Goal: Use online tool/utility: Utilize a website feature to perform a specific function

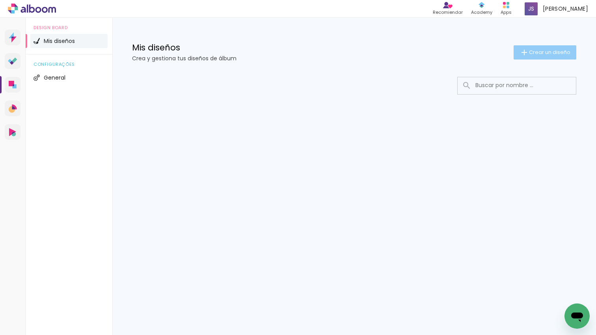
click at [535, 48] on paper-button "Crear un diseño" at bounding box center [544, 52] width 63 height 14
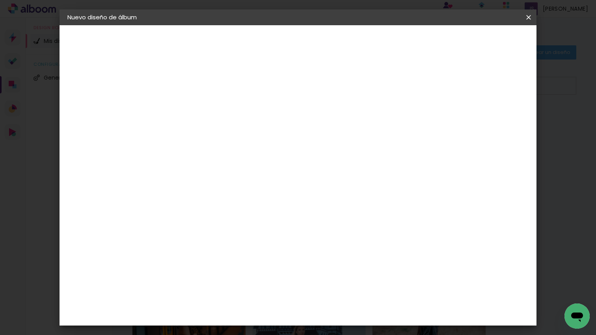
click at [196, 107] on input at bounding box center [196, 106] width 0 height 12
type input "abril"
type paper-input "abril"
click at [274, 42] on paper-button "Avanzar" at bounding box center [255, 41] width 38 height 13
click at [330, 115] on paper-item "Tamaño libre" at bounding box center [294, 119] width 74 height 17
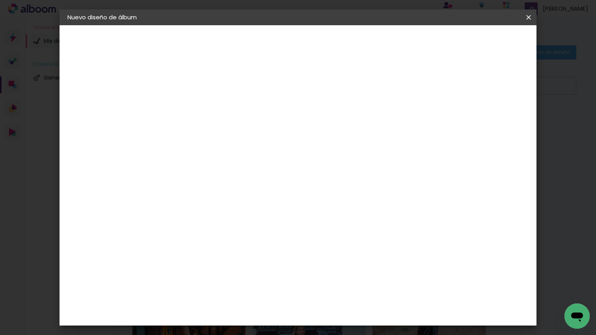
click at [0, 0] on slot "Avanzar" at bounding box center [0, 0] width 0 height 0
click at [353, 237] on input "60" at bounding box center [344, 240] width 20 height 12
type input "6"
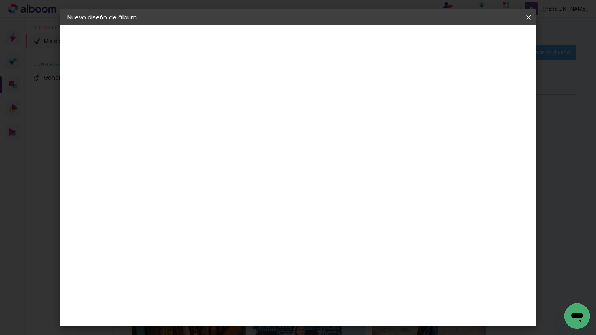
type input "45"
type paper-input "45"
drag, startPoint x: 509, startPoint y: 42, endPoint x: 513, endPoint y: 44, distance: 4.3
click at [485, 41] on span "Empezar diseño" at bounding box center [463, 42] width 44 height 6
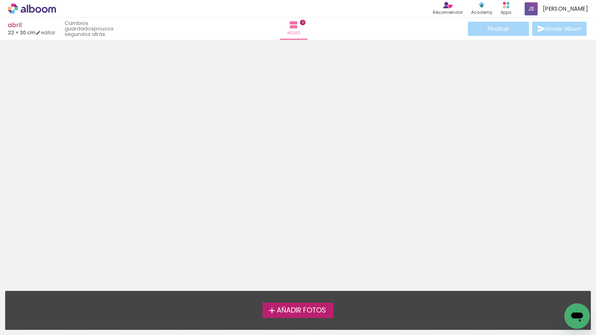
click at [303, 308] on span "Añadir Fotos" at bounding box center [301, 310] width 49 height 7
click at [0, 0] on input "file" at bounding box center [0, 0] width 0 height 0
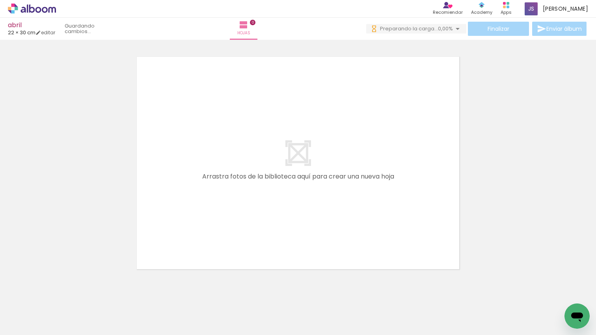
drag, startPoint x: 227, startPoint y: 219, endPoint x: 228, endPoint y: 289, distance: 70.1
click at [225, 221] on quentale-workspace at bounding box center [298, 167] width 596 height 335
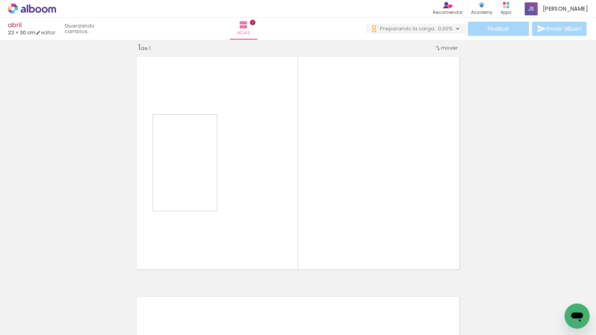
scroll to position [10, 0]
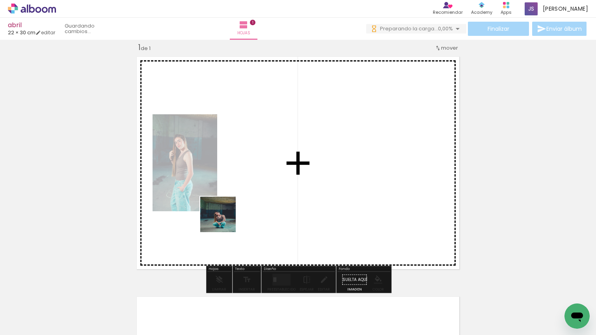
drag, startPoint x: 224, startPoint y: 220, endPoint x: 137, endPoint y: 312, distance: 126.5
click at [223, 221] on quentale-workspace at bounding box center [298, 167] width 596 height 335
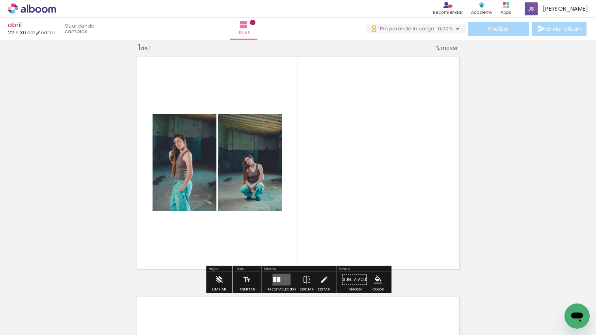
drag, startPoint x: 196, startPoint y: 191, endPoint x: 193, endPoint y: 222, distance: 30.5
click at [196, 191] on quentale-workspace at bounding box center [298, 167] width 596 height 335
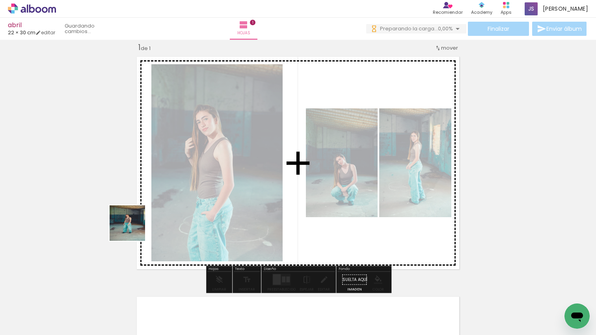
drag, startPoint x: 133, startPoint y: 229, endPoint x: 244, endPoint y: 240, distance: 111.7
click at [190, 188] on quentale-workspace at bounding box center [298, 167] width 596 height 335
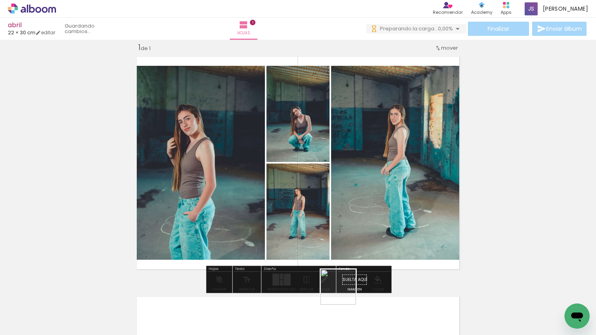
drag, startPoint x: 344, startPoint y: 293, endPoint x: 297, endPoint y: 314, distance: 51.8
click at [334, 262] on quentale-workspace at bounding box center [298, 167] width 596 height 335
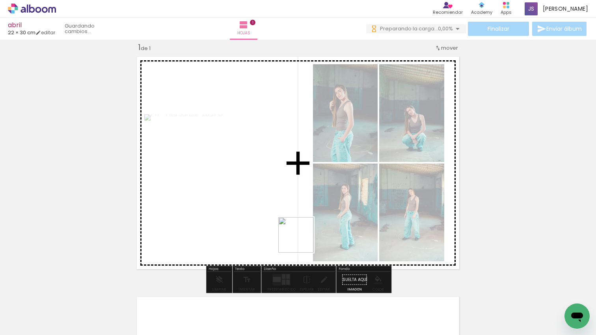
click at [294, 219] on quentale-workspace at bounding box center [298, 167] width 596 height 335
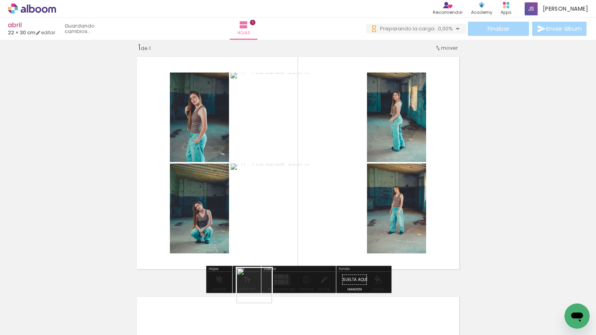
drag, startPoint x: 260, startPoint y: 291, endPoint x: 279, endPoint y: 220, distance: 73.9
click at [278, 219] on quentale-workspace at bounding box center [298, 167] width 596 height 335
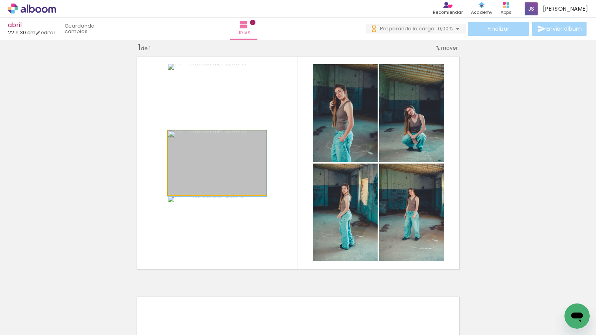
drag, startPoint x: 244, startPoint y: 196, endPoint x: 243, endPoint y: 200, distance: 4.4
click at [0, 0] on slot at bounding box center [0, 0] width 0 height 0
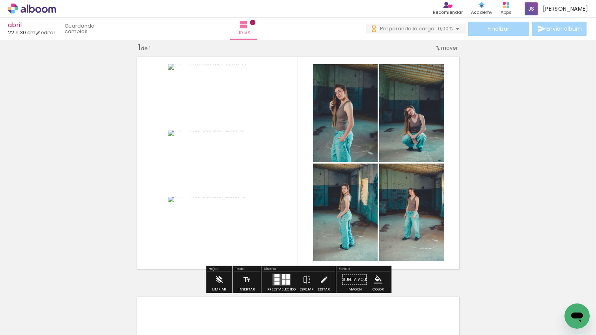
scroll to position [0, 0]
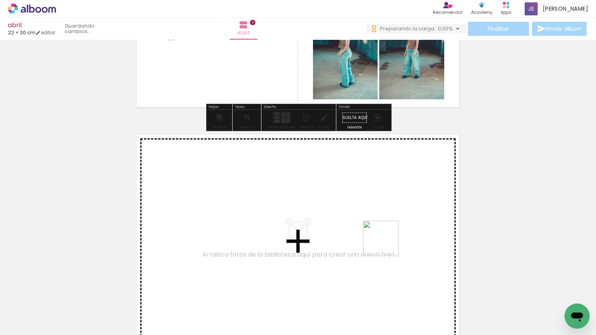
drag, startPoint x: 387, startPoint y: 260, endPoint x: 386, endPoint y: 244, distance: 15.4
click at [386, 244] on quentale-workspace at bounding box center [298, 167] width 596 height 335
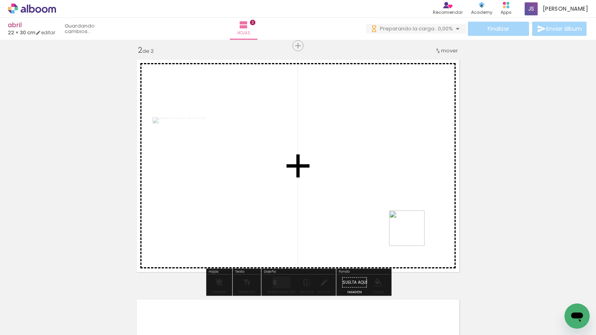
drag, startPoint x: 422, startPoint y: 261, endPoint x: 412, endPoint y: 234, distance: 28.4
click at [412, 234] on quentale-workspace at bounding box center [298, 167] width 596 height 335
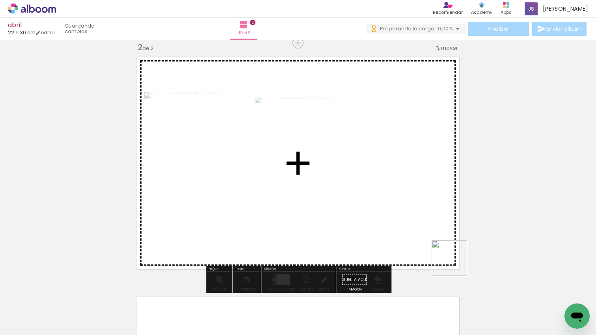
drag, startPoint x: 455, startPoint y: 264, endPoint x: 416, endPoint y: 221, distance: 58.0
click at [416, 221] on quentale-workspace at bounding box center [298, 167] width 596 height 335
drag, startPoint x: 514, startPoint y: 310, endPoint x: 431, endPoint y: 249, distance: 102.8
click at [431, 249] on quentale-workspace at bounding box center [298, 167] width 596 height 335
drag, startPoint x: 552, startPoint y: 292, endPoint x: 388, endPoint y: 271, distance: 165.2
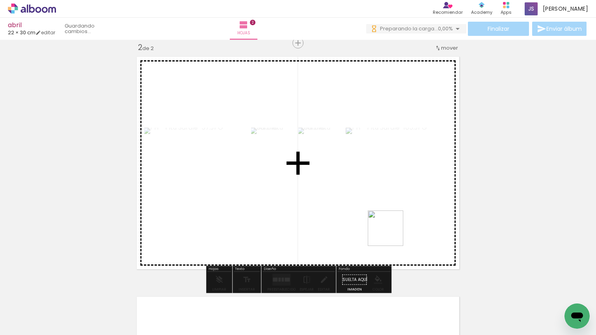
click at [384, 233] on quentale-workspace at bounding box center [298, 167] width 596 height 335
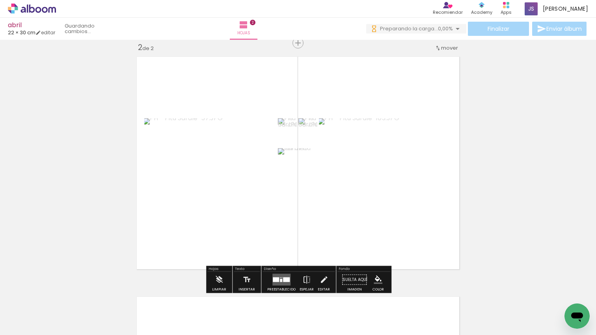
scroll to position [0, 196]
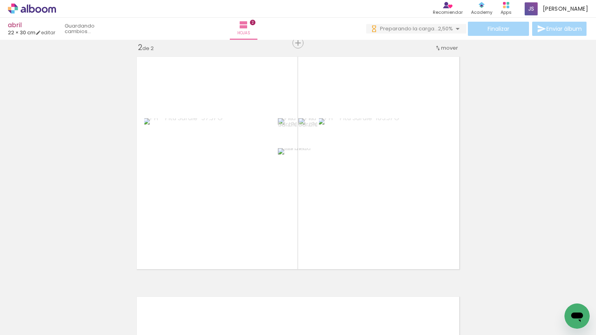
drag, startPoint x: 386, startPoint y: 238, endPoint x: 383, endPoint y: 231, distance: 7.2
click at [383, 231] on quentale-workspace at bounding box center [298, 167] width 596 height 335
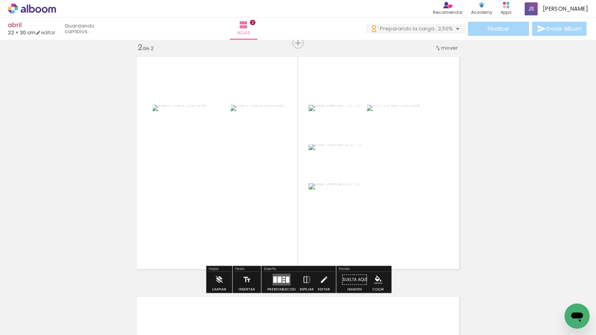
drag, startPoint x: 287, startPoint y: 278, endPoint x: 327, endPoint y: 258, distance: 44.2
click at [287, 278] on quentale-layouter at bounding box center [281, 280] width 18 height 12
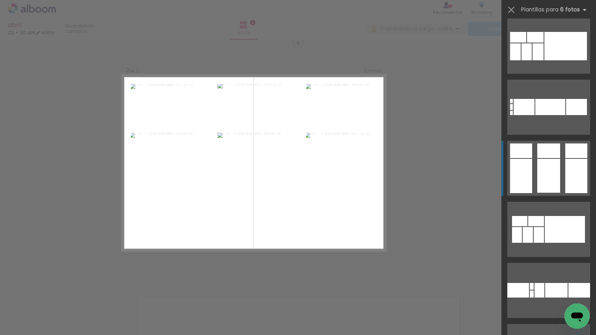
scroll to position [1777, 0]
click at [555, 181] on div at bounding box center [548, 175] width 23 height 34
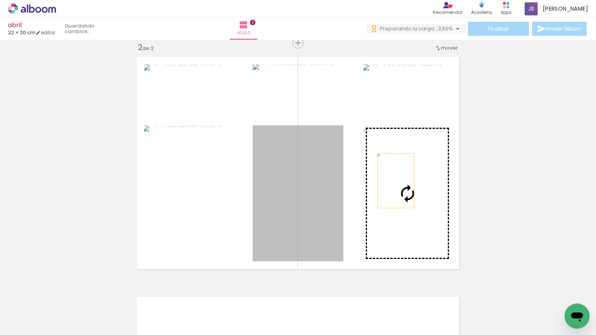
click at [0, 0] on slot at bounding box center [0, 0] width 0 height 0
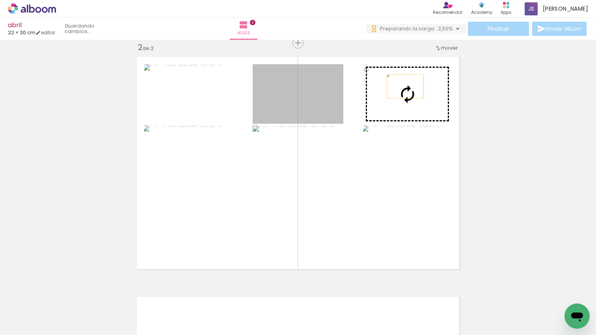
drag, startPoint x: 405, startPoint y: 86, endPoint x: 421, endPoint y: 87, distance: 16.5
click at [0, 0] on slot at bounding box center [0, 0] width 0 height 0
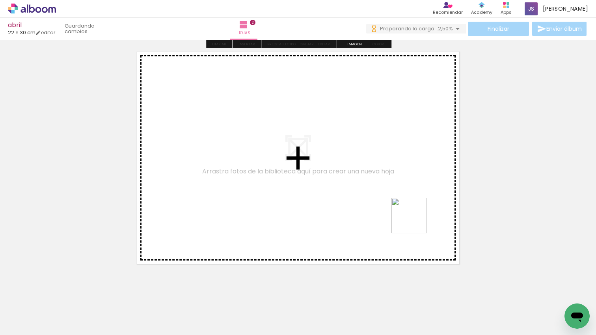
click at [415, 221] on quentale-workspace at bounding box center [298, 167] width 596 height 335
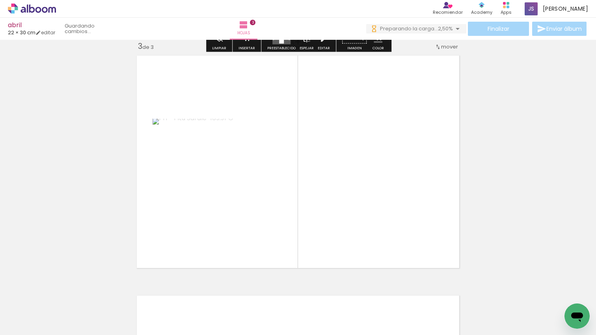
scroll to position [490, 0]
drag, startPoint x: 431, startPoint y: 252, endPoint x: 499, endPoint y: 287, distance: 76.1
click at [430, 251] on quentale-workspace at bounding box center [298, 167] width 596 height 335
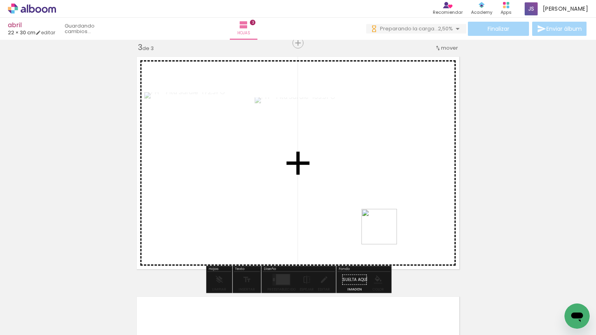
drag, startPoint x: 524, startPoint y: 291, endPoint x: 381, endPoint y: 240, distance: 152.3
click at [373, 228] on quentale-workspace at bounding box center [298, 167] width 596 height 335
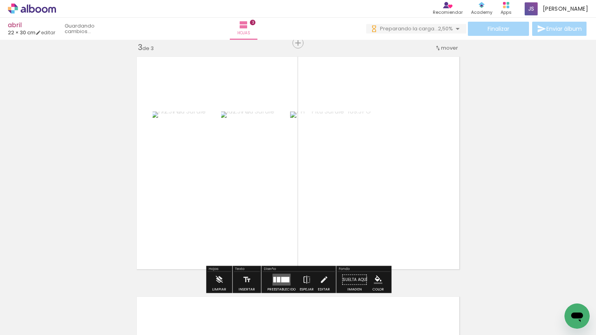
scroll to position [0, 494]
click at [296, 242] on quentale-workspace at bounding box center [298, 167] width 596 height 335
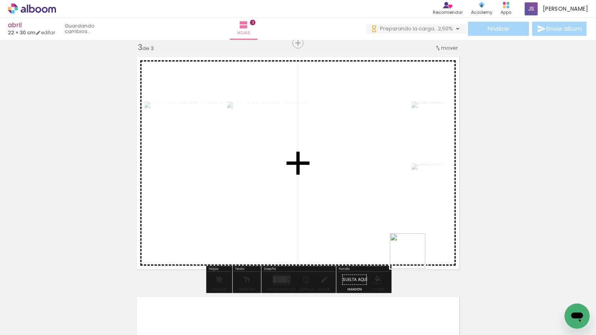
drag, startPoint x: 413, startPoint y: 278, endPoint x: 413, endPoint y: 246, distance: 31.5
click at [413, 246] on quentale-workspace at bounding box center [298, 167] width 596 height 335
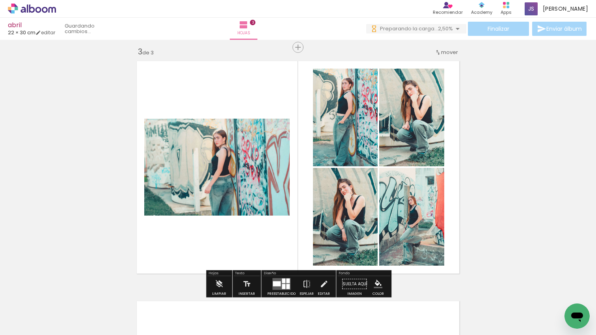
scroll to position [484, 0]
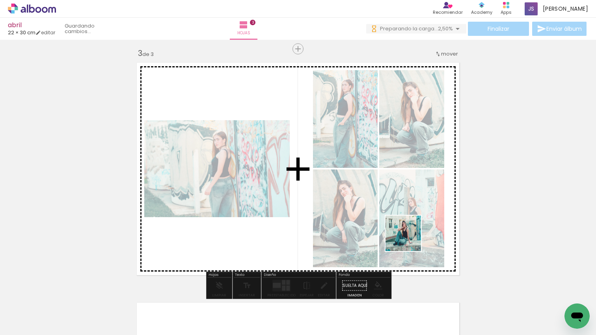
drag, startPoint x: 489, startPoint y: 302, endPoint x: 413, endPoint y: 251, distance: 91.2
click at [398, 233] on quentale-workspace at bounding box center [298, 167] width 596 height 335
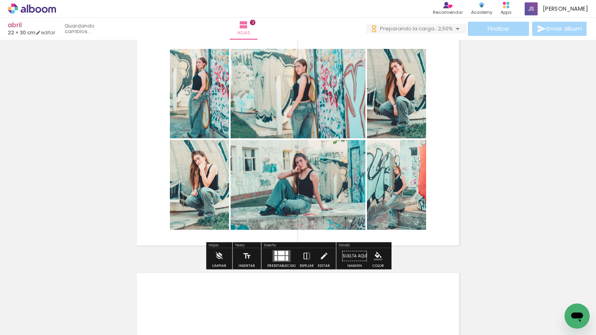
scroll to position [514, 0]
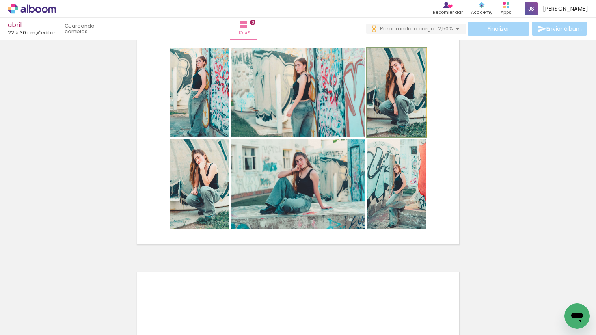
drag, startPoint x: 396, startPoint y: 88, endPoint x: 399, endPoint y: 146, distance: 58.0
click at [0, 0] on slot at bounding box center [0, 0] width 0 height 0
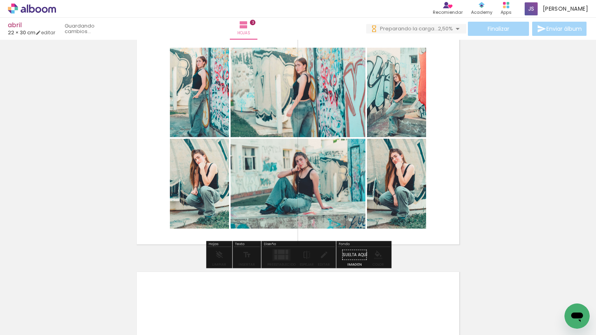
drag, startPoint x: 198, startPoint y: 145, endPoint x: 202, endPoint y: 85, distance: 60.4
click at [0, 0] on slot at bounding box center [0, 0] width 0 height 0
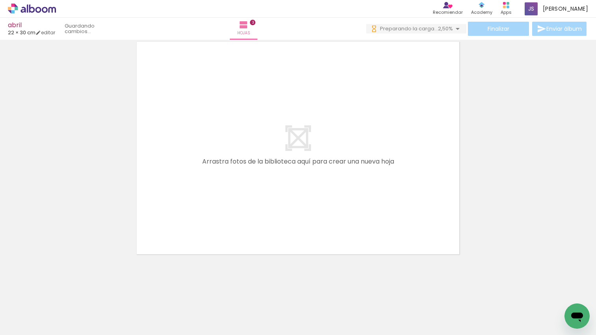
drag, startPoint x: 207, startPoint y: 297, endPoint x: 245, endPoint y: 291, distance: 38.3
click at [254, 202] on quentale-workspace at bounding box center [298, 167] width 596 height 335
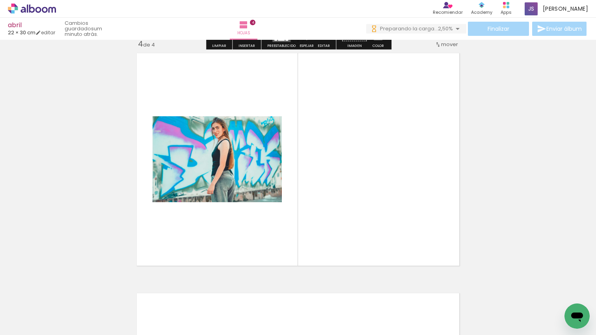
scroll to position [730, 0]
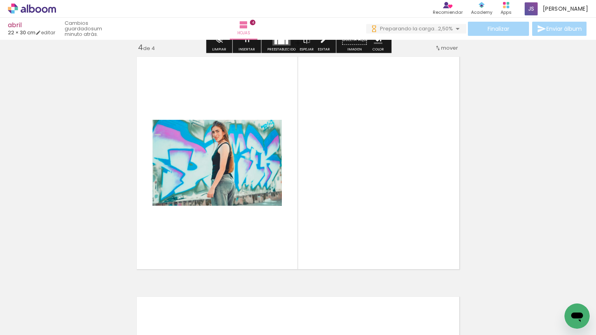
drag, startPoint x: 254, startPoint y: 266, endPoint x: 277, endPoint y: 259, distance: 23.8
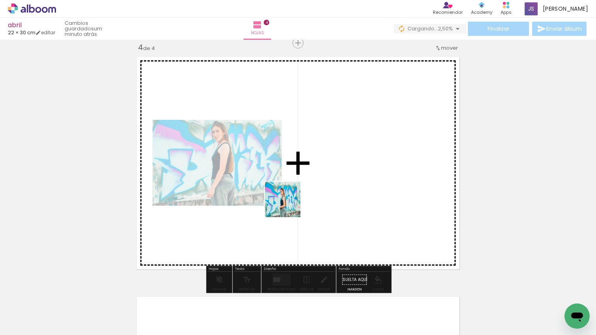
drag, startPoint x: 286, startPoint y: 282, endPoint x: 262, endPoint y: 267, distance: 29.1
click at [288, 205] on quentale-workspace at bounding box center [298, 167] width 596 height 335
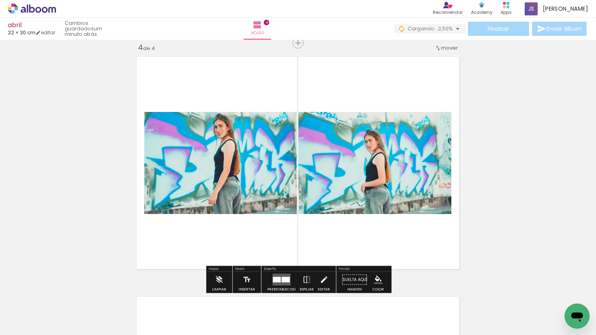
drag, startPoint x: 249, startPoint y: 273, endPoint x: 328, endPoint y: 256, distance: 80.7
click at [295, 154] on quentale-workspace at bounding box center [298, 167] width 596 height 335
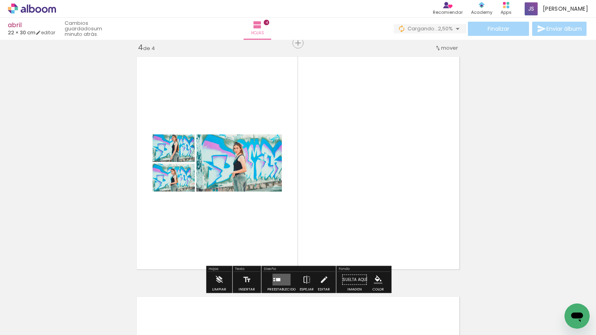
click at [343, 220] on quentale-workspace at bounding box center [298, 167] width 596 height 335
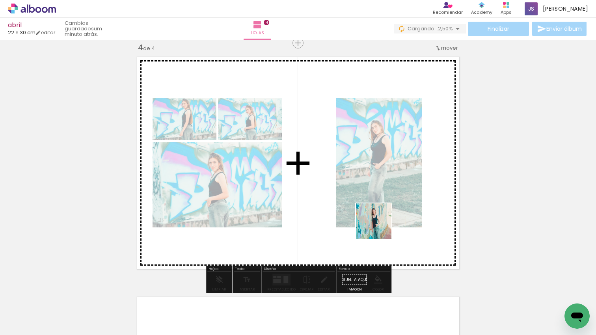
drag, startPoint x: 379, startPoint y: 227, endPoint x: 452, endPoint y: 315, distance: 113.9
click at [381, 219] on quentale-workspace at bounding box center [298, 167] width 596 height 335
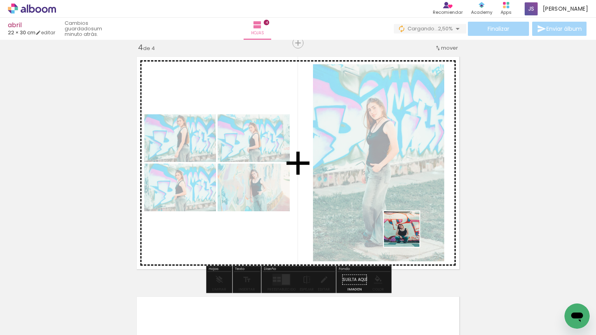
drag, startPoint x: 422, startPoint y: 261, endPoint x: 407, endPoint y: 235, distance: 30.0
click at [407, 235] on quentale-workspace at bounding box center [298, 167] width 596 height 335
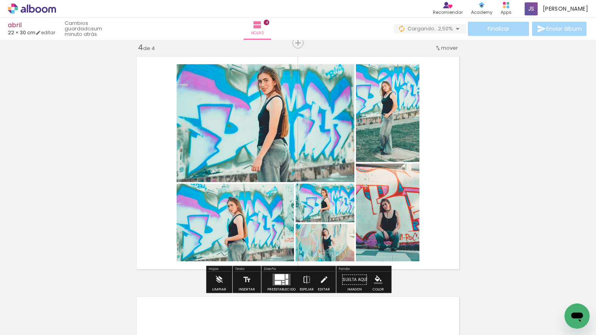
scroll to position [729, 0]
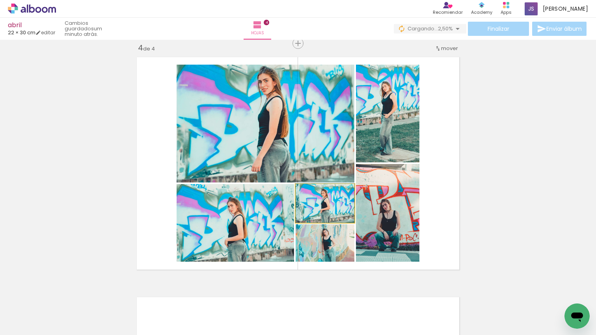
drag, startPoint x: 343, startPoint y: 211, endPoint x: 315, endPoint y: 137, distance: 78.9
click at [0, 0] on slot at bounding box center [0, 0] width 0 height 0
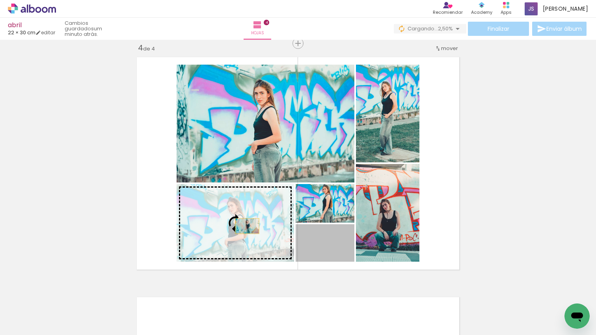
click at [0, 0] on slot at bounding box center [0, 0] width 0 height 0
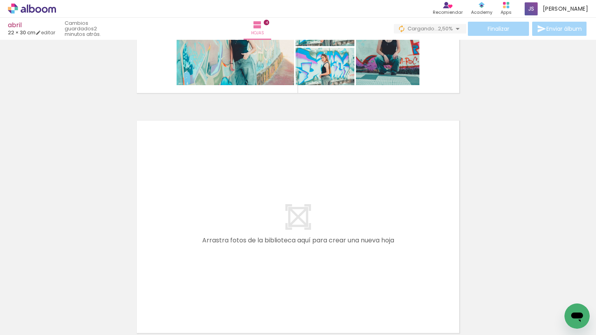
scroll to position [0, 1236]
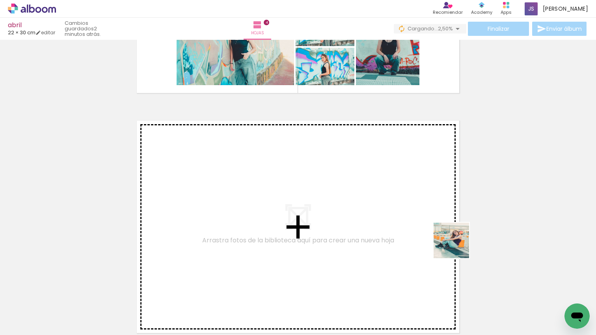
click at [402, 213] on quentale-workspace at bounding box center [298, 167] width 596 height 335
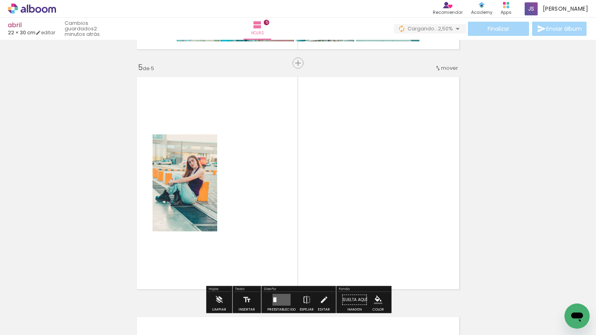
scroll to position [969, 0]
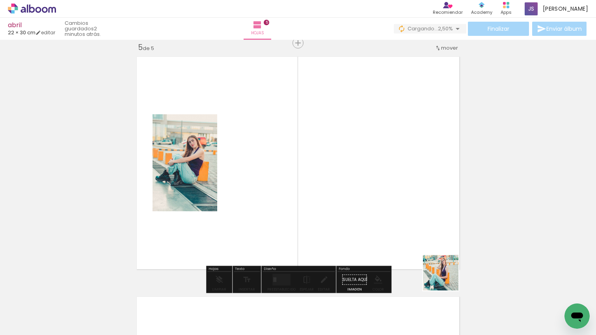
drag, startPoint x: 446, startPoint y: 278, endPoint x: 330, endPoint y: 209, distance: 135.0
click at [330, 209] on quentale-workspace at bounding box center [298, 167] width 596 height 335
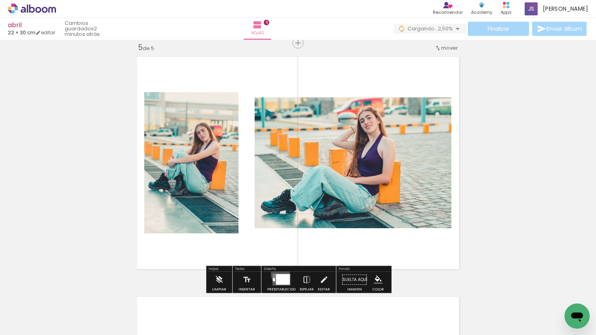
drag, startPoint x: 278, startPoint y: 274, endPoint x: 416, endPoint y: 168, distance: 174.4
click at [278, 274] on div at bounding box center [283, 279] width 14 height 11
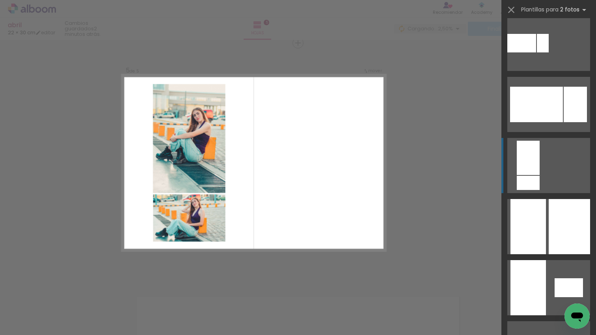
scroll to position [437, 0]
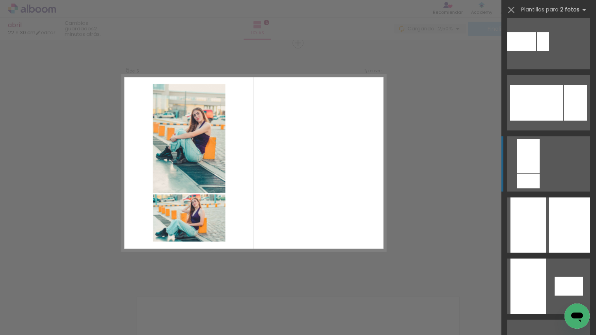
click at [532, 165] on div at bounding box center [527, 156] width 23 height 34
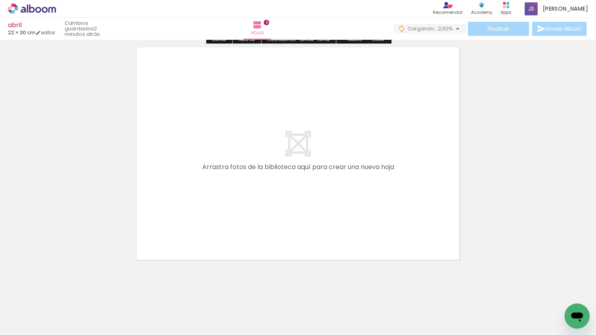
scroll to position [1224, 0]
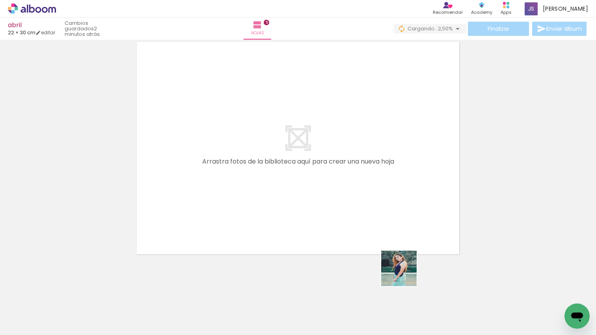
drag, startPoint x: 405, startPoint y: 274, endPoint x: 286, endPoint y: 130, distance: 186.1
click at [286, 130] on quentale-workspace at bounding box center [298, 167] width 596 height 335
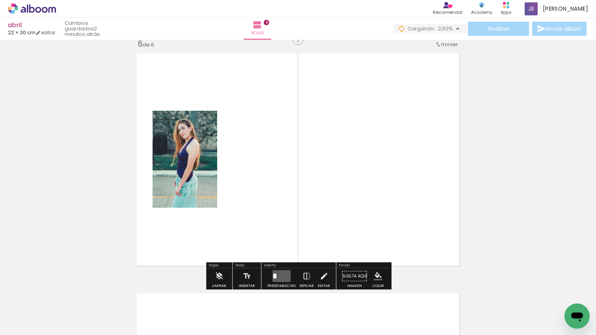
scroll to position [1209, 0]
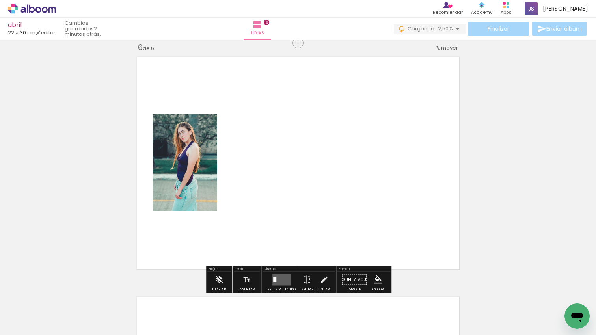
click at [277, 274] on quentale-layouter at bounding box center [281, 280] width 18 height 12
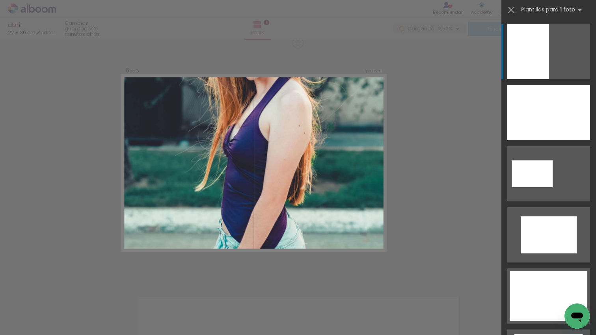
scroll to position [1711, 0]
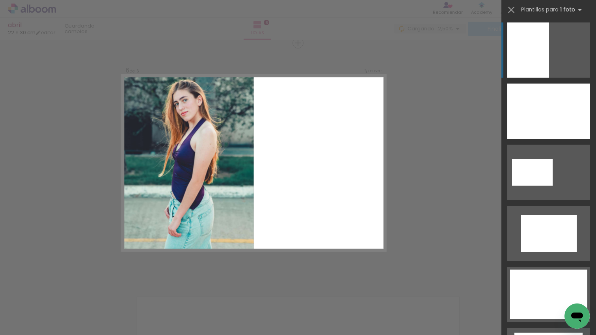
click at [526, 51] on div at bounding box center [527, 49] width 41 height 55
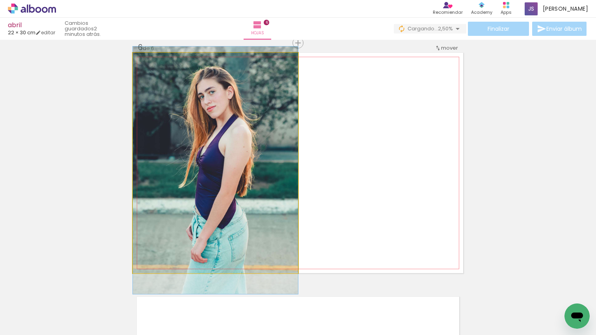
drag, startPoint x: 256, startPoint y: 145, endPoint x: 255, endPoint y: 152, distance: 7.5
click at [255, 152] on div at bounding box center [215, 169] width 165 height 247
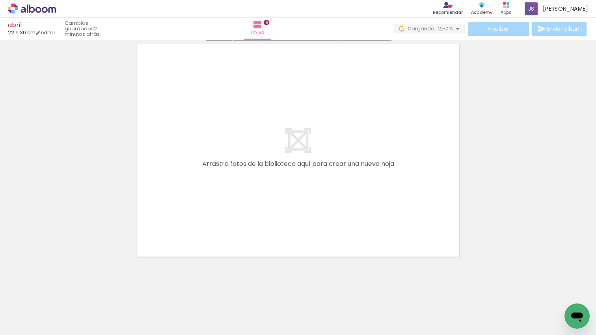
scroll to position [1464, 0]
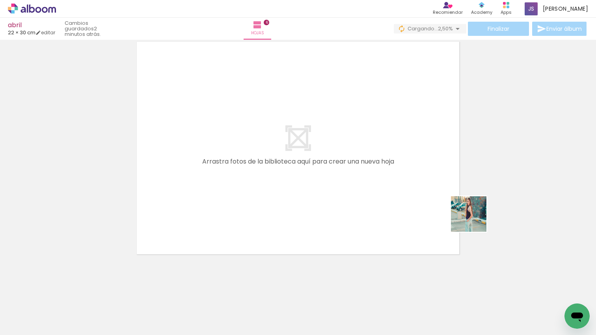
click at [448, 201] on quentale-workspace at bounding box center [298, 167] width 596 height 335
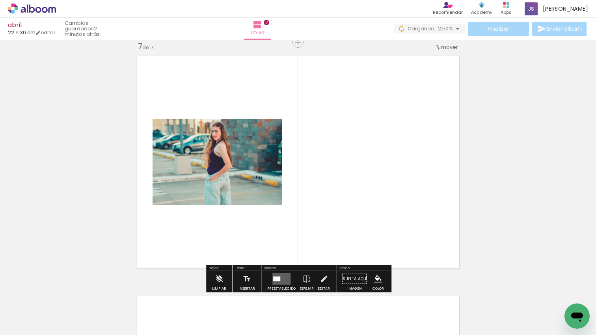
scroll to position [1449, 0]
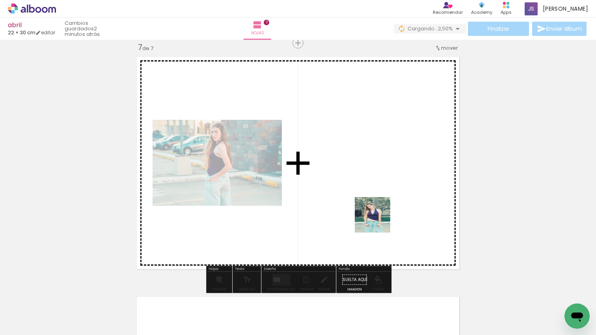
drag, startPoint x: 378, startPoint y: 221, endPoint x: 357, endPoint y: 292, distance: 73.9
click at [378, 221] on quentale-workspace at bounding box center [298, 167] width 596 height 335
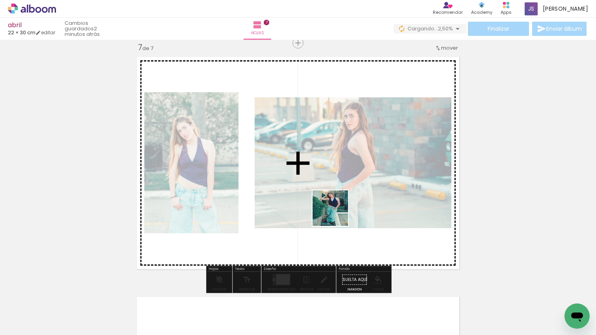
drag, startPoint x: 355, startPoint y: 306, endPoint x: 314, endPoint y: 227, distance: 88.6
click at [334, 210] on quentale-workspace at bounding box center [298, 167] width 596 height 335
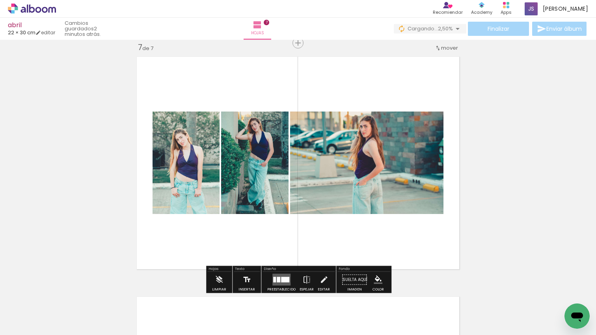
drag, startPoint x: 304, startPoint y: 297, endPoint x: 243, endPoint y: 271, distance: 66.2
click at [281, 223] on quentale-workspace at bounding box center [298, 167] width 596 height 335
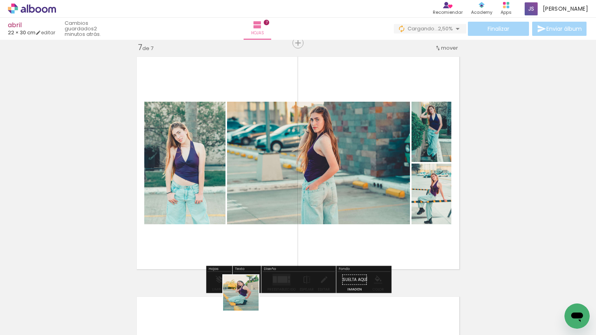
drag, startPoint x: 247, startPoint y: 299, endPoint x: 243, endPoint y: 205, distance: 93.4
click at [243, 206] on quentale-workspace at bounding box center [298, 167] width 596 height 335
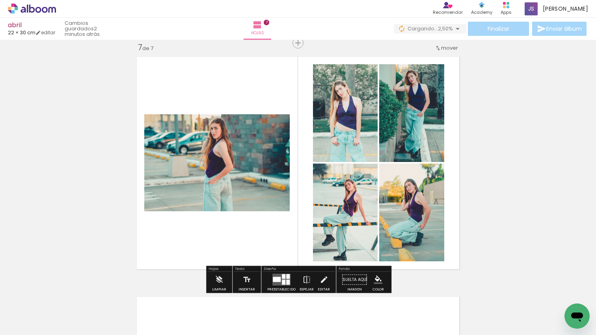
scroll to position [0, 1027]
click at [287, 274] on div at bounding box center [288, 276] width 4 height 5
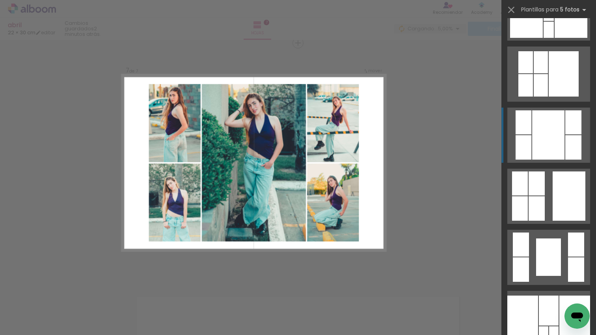
scroll to position [3336, 0]
click at [553, 143] on div at bounding box center [548, 134] width 32 height 49
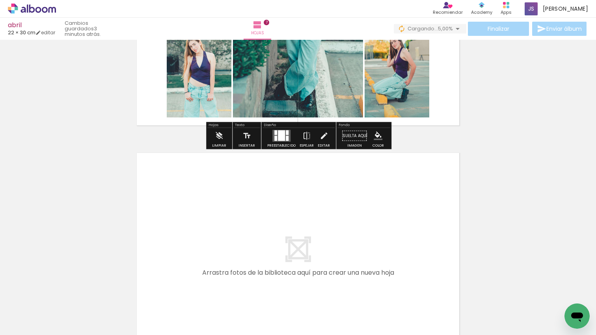
scroll to position [1704, 0]
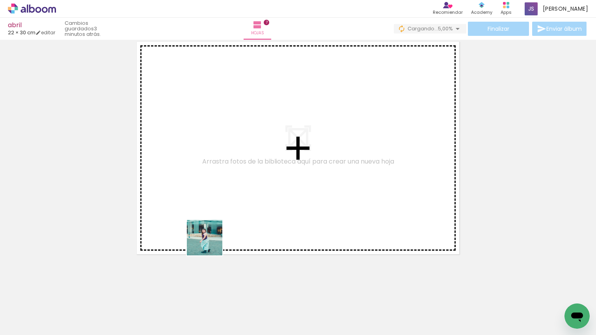
drag, startPoint x: 210, startPoint y: 243, endPoint x: 210, endPoint y: 291, distance: 48.1
click at [217, 233] on quentale-workspace at bounding box center [298, 167] width 596 height 335
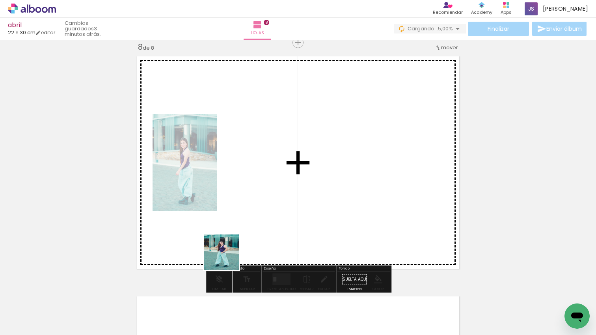
drag, startPoint x: 220, startPoint y: 275, endPoint x: 234, endPoint y: 291, distance: 21.5
click at [230, 251] on quentale-workspace at bounding box center [298, 167] width 596 height 335
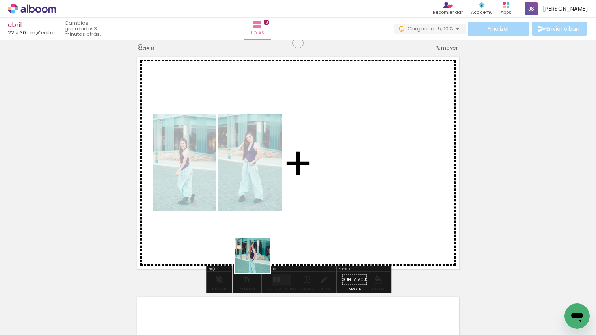
drag, startPoint x: 243, startPoint y: 299, endPoint x: 286, endPoint y: 291, distance: 43.5
click at [267, 246] on quentale-workspace at bounding box center [298, 167] width 596 height 335
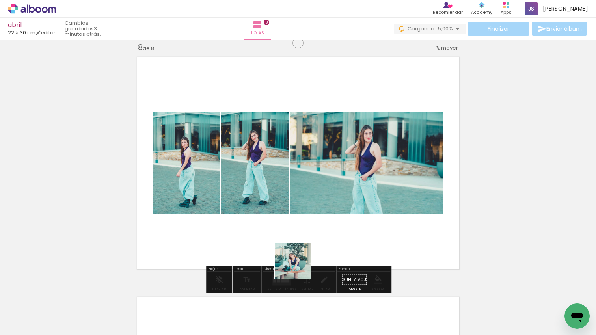
drag, startPoint x: 295, startPoint y: 281, endPoint x: 319, endPoint y: 303, distance: 32.7
click at [303, 253] on quentale-workspace at bounding box center [298, 167] width 596 height 335
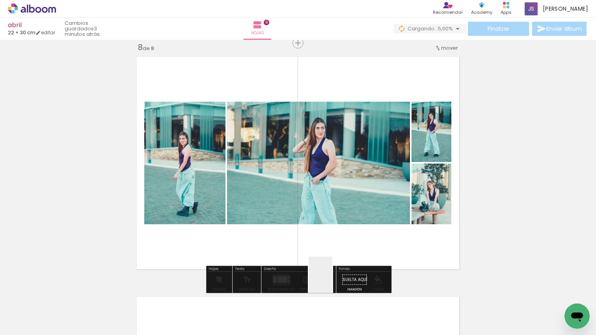
drag, startPoint x: 327, startPoint y: 305, endPoint x: 382, endPoint y: 319, distance: 57.2
click at [333, 259] on quentale-workspace at bounding box center [298, 167] width 596 height 335
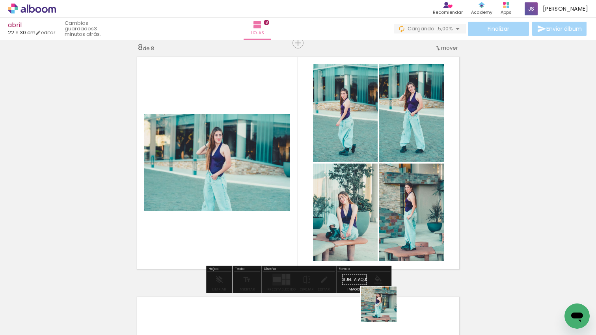
drag, startPoint x: 384, startPoint y: 310, endPoint x: 410, endPoint y: 301, distance: 27.0
click at [390, 273] on quentale-workspace at bounding box center [298, 167] width 596 height 335
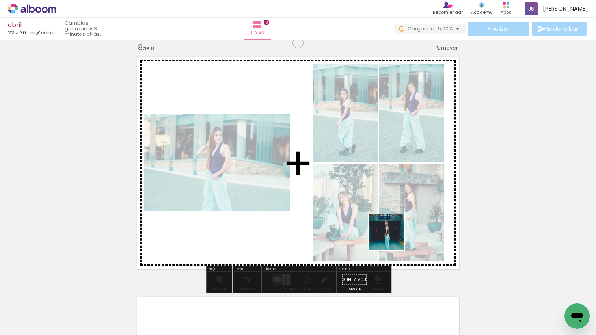
drag, startPoint x: 398, startPoint y: 251, endPoint x: 389, endPoint y: 306, distance: 55.2
click at [392, 237] on quentale-workspace at bounding box center [298, 167] width 596 height 335
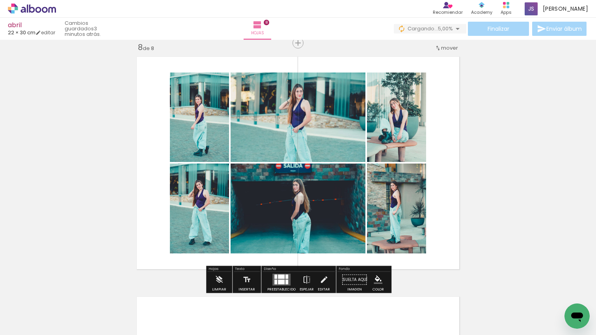
click at [378, 242] on quentale-workspace at bounding box center [298, 167] width 596 height 335
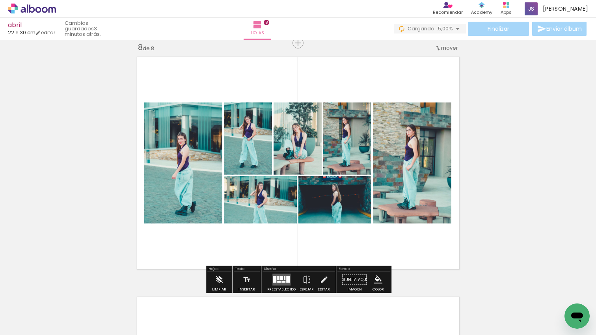
click at [278, 285] on quentale-layouter at bounding box center [281, 280] width 18 height 12
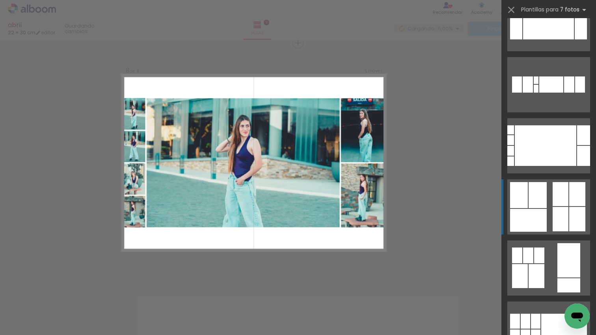
scroll to position [1420, 0]
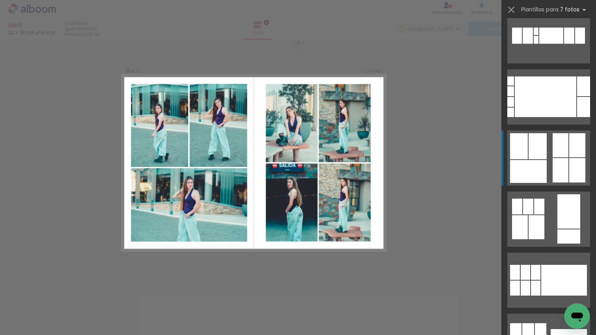
click at [560, 145] on div at bounding box center [560, 145] width 16 height 24
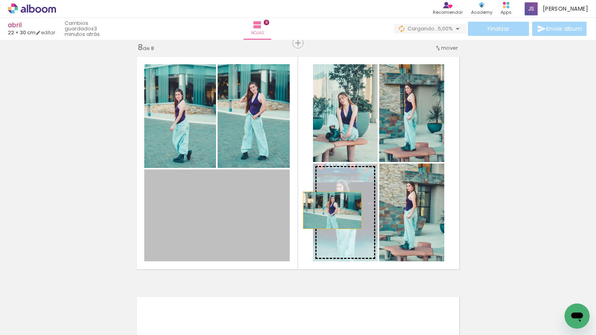
drag, startPoint x: 267, startPoint y: 214, endPoint x: 333, endPoint y: 210, distance: 66.3
click at [0, 0] on slot at bounding box center [0, 0] width 0 height 0
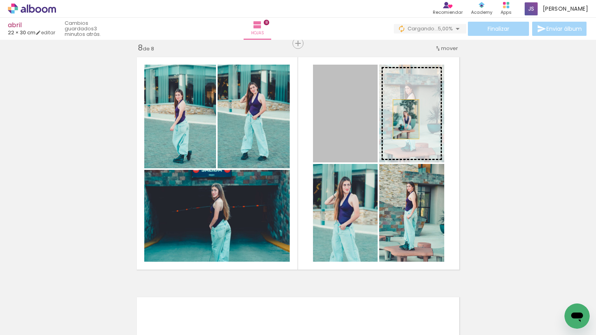
drag, startPoint x: 406, startPoint y: 119, endPoint x: 422, endPoint y: 119, distance: 16.2
click at [0, 0] on slot at bounding box center [0, 0] width 0 height 0
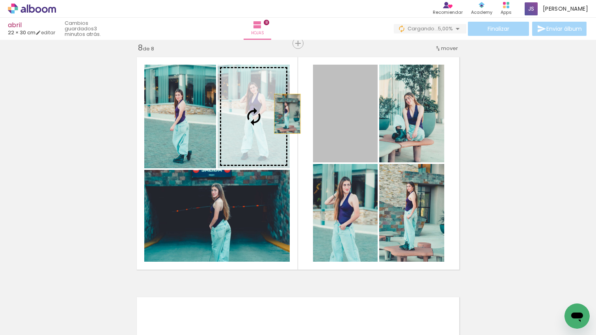
drag, startPoint x: 287, startPoint y: 113, endPoint x: 280, endPoint y: 113, distance: 7.1
click at [0, 0] on slot at bounding box center [0, 0] width 0 height 0
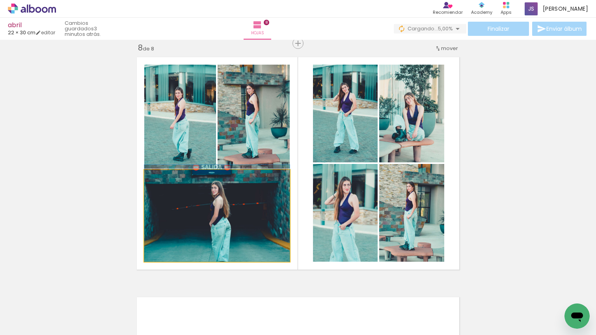
drag, startPoint x: 242, startPoint y: 219, endPoint x: 243, endPoint y: 215, distance: 4.4
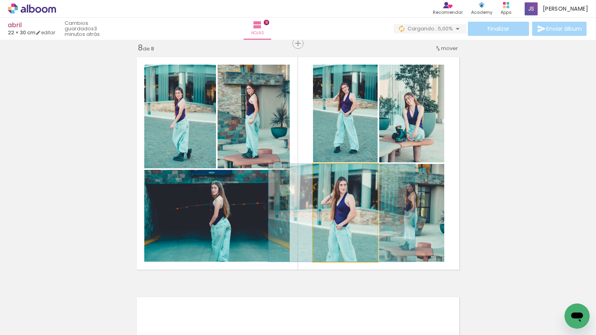
drag, startPoint x: 340, startPoint y: 210, endPoint x: 357, endPoint y: 209, distance: 17.4
click at [339, 209] on div at bounding box center [341, 213] width 147 height 98
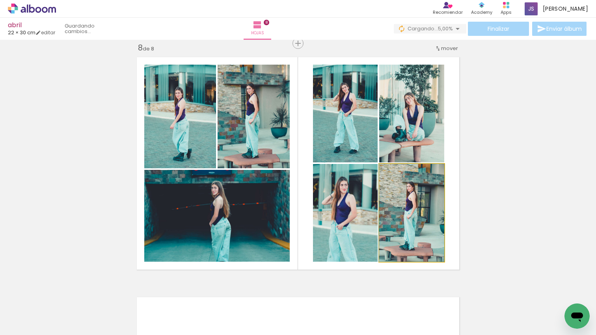
drag, startPoint x: 404, startPoint y: 208, endPoint x: 186, endPoint y: 129, distance: 231.8
click at [404, 208] on div at bounding box center [411, 213] width 65 height 98
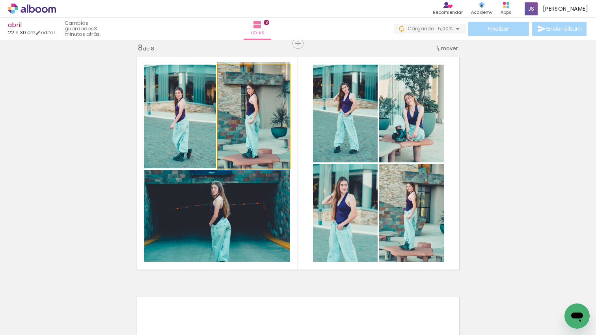
click at [241, 124] on quentale-photo at bounding box center [253, 117] width 72 height 104
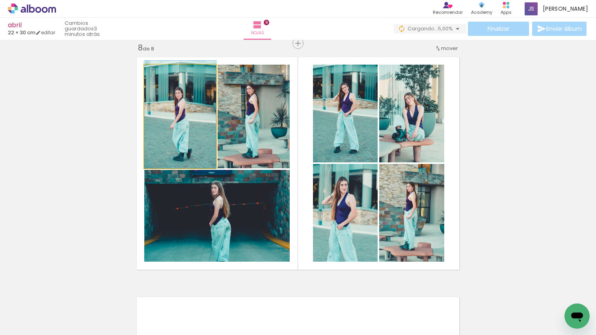
click at [191, 128] on quentale-photo at bounding box center [180, 117] width 72 height 104
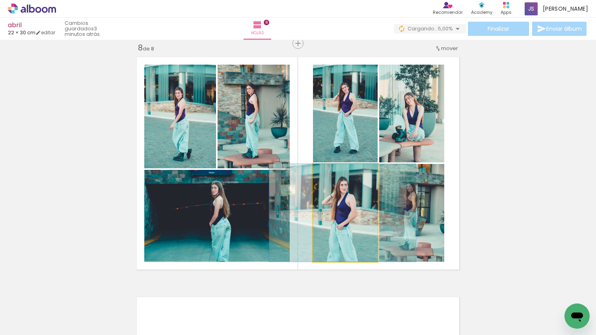
drag, startPoint x: 326, startPoint y: 214, endPoint x: 210, endPoint y: 215, distance: 116.2
click at [0, 0] on slot at bounding box center [0, 0] width 0 height 0
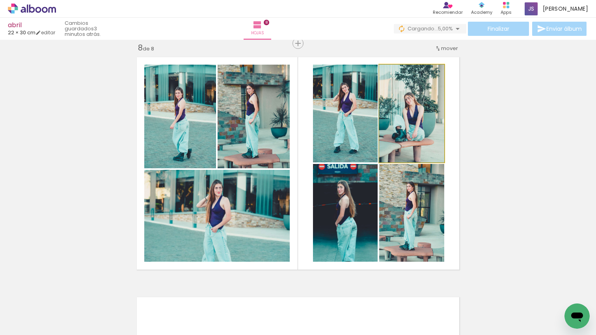
drag, startPoint x: 407, startPoint y: 113, endPoint x: 351, endPoint y: 184, distance: 89.5
click at [0, 0] on slot at bounding box center [0, 0] width 0 height 0
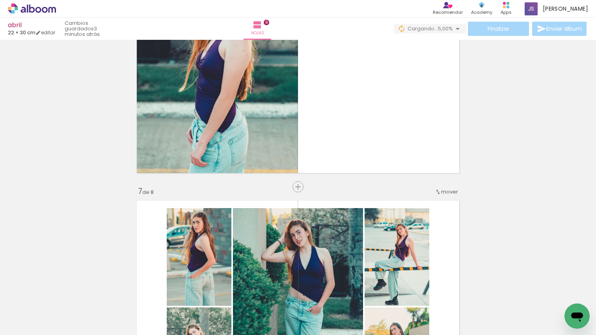
scroll to position [0, 1236]
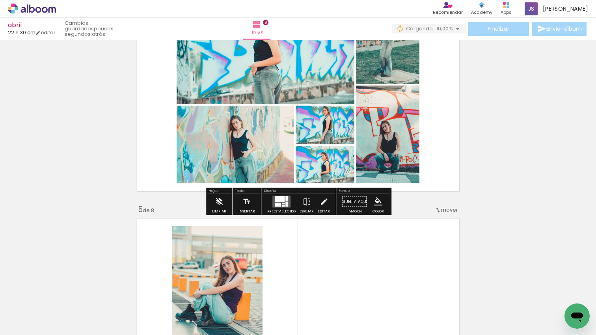
scroll to position [805, 0]
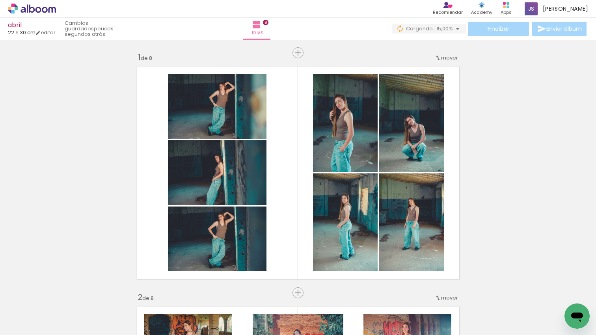
scroll to position [0, 1236]
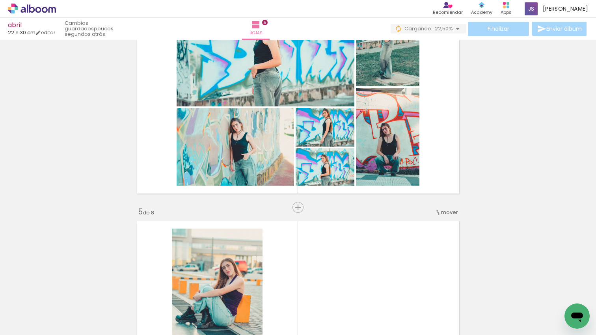
scroll to position [0, 1236]
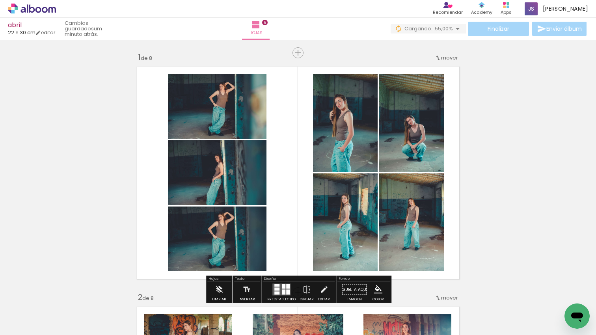
scroll to position [0, 1236]
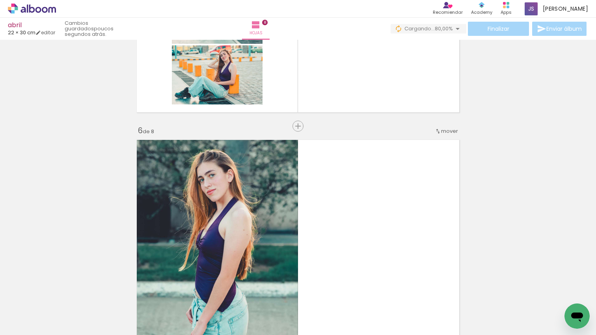
scroll to position [1127, 0]
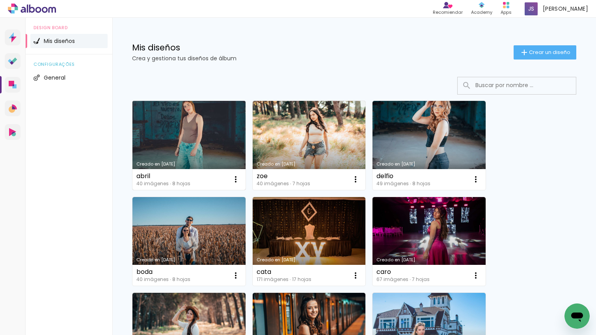
click at [175, 141] on link "Creado en [DATE]" at bounding box center [188, 145] width 113 height 89
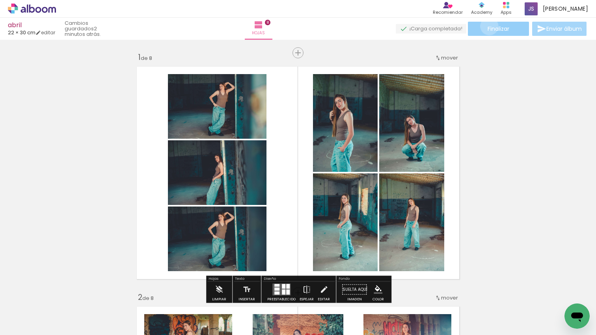
click at [487, 26] on span "Finalizar" at bounding box center [498, 29] width 22 height 6
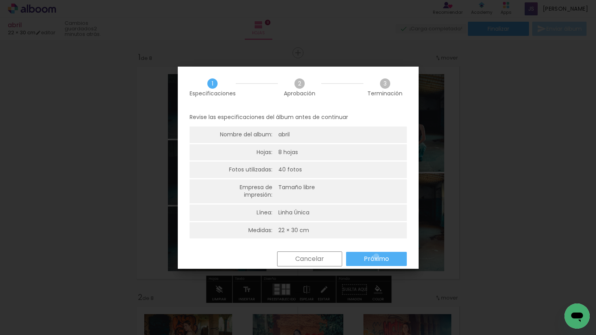
click at [0, 0] on slot "Próximo" at bounding box center [0, 0] width 0 height 0
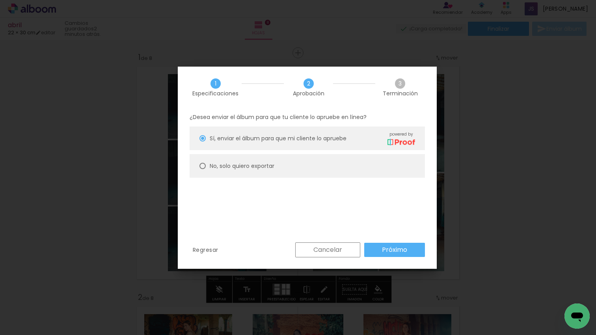
click at [0, 0] on slot "No, solo quiero exportar" at bounding box center [0, 0] width 0 height 0
type paper-radio-button "on"
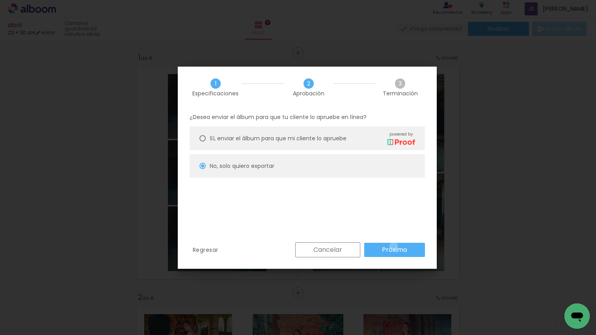
click at [0, 0] on slot "Próximo" at bounding box center [0, 0] width 0 height 0
type input "Alta, 300 DPI"
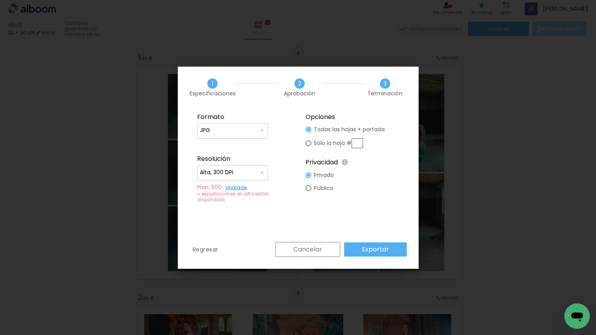
click at [0, 0] on slot "Exportar" at bounding box center [0, 0] width 0 height 0
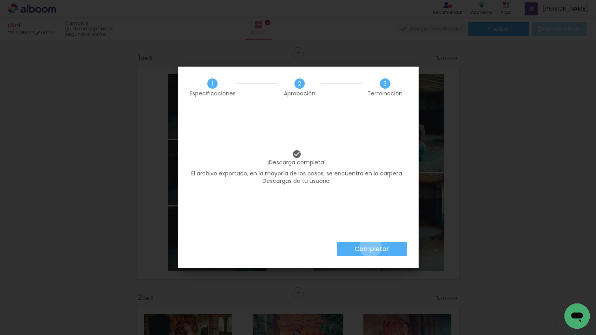
click at [0, 0] on slot "Completar" at bounding box center [0, 0] width 0 height 0
